Goal: Check status: Check status

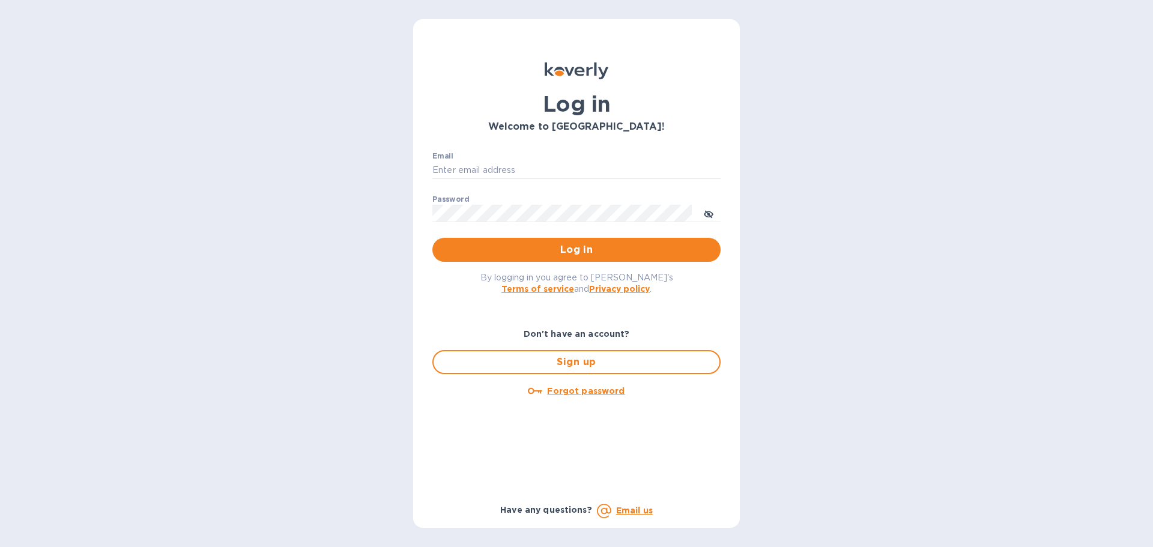
type input "[EMAIL_ADDRESS][DOMAIN_NAME]"
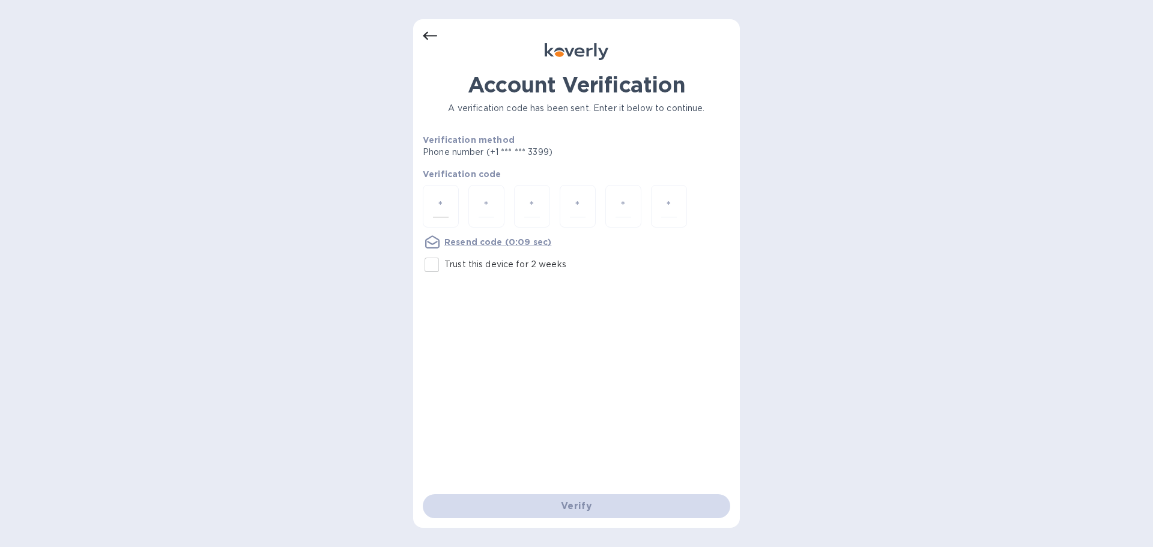
click at [449, 207] on div at bounding box center [441, 206] width 36 height 43
type input "8"
type input "9"
type input "0"
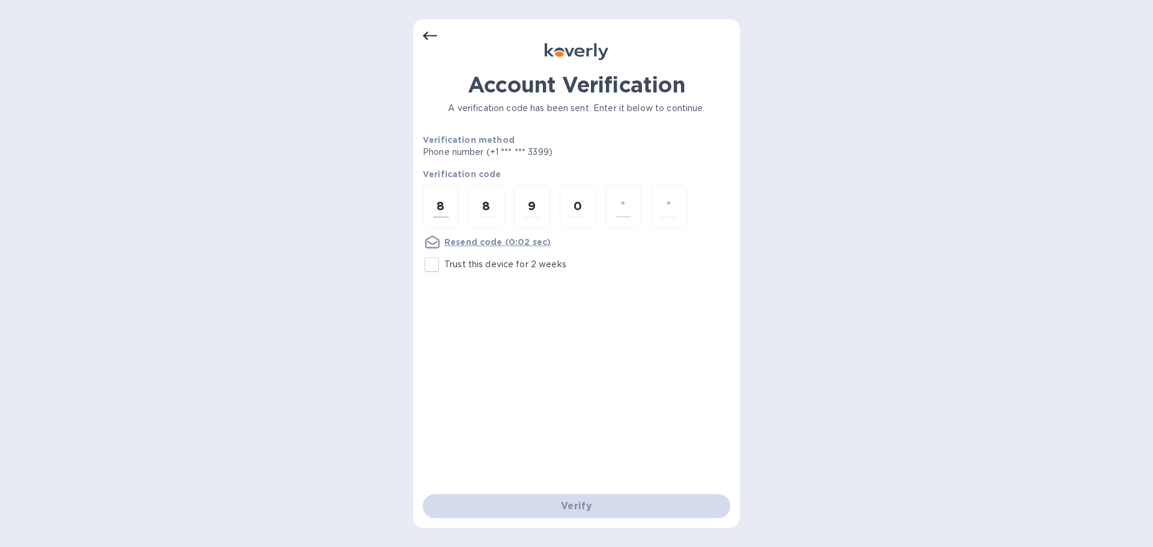
type input "3"
